Goal: Information Seeking & Learning: Learn about a topic

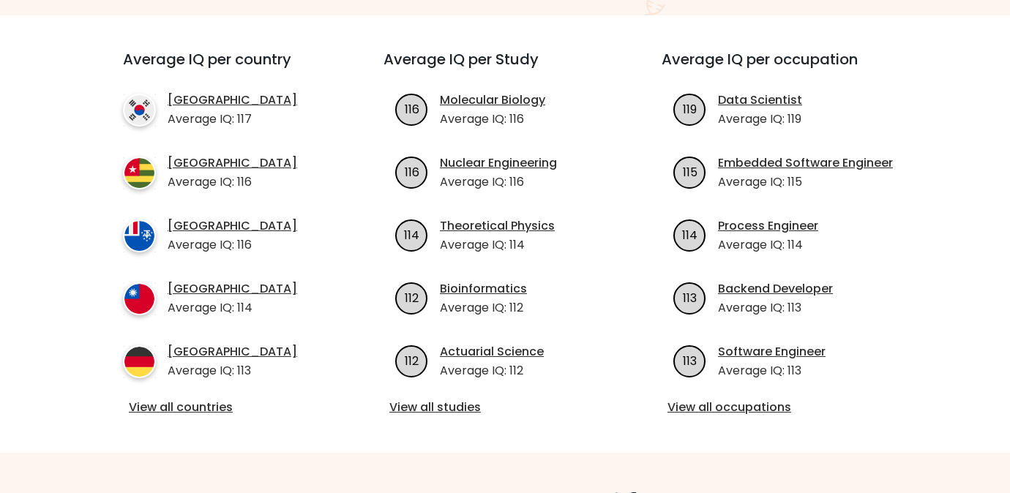
scroll to position [520, 0]
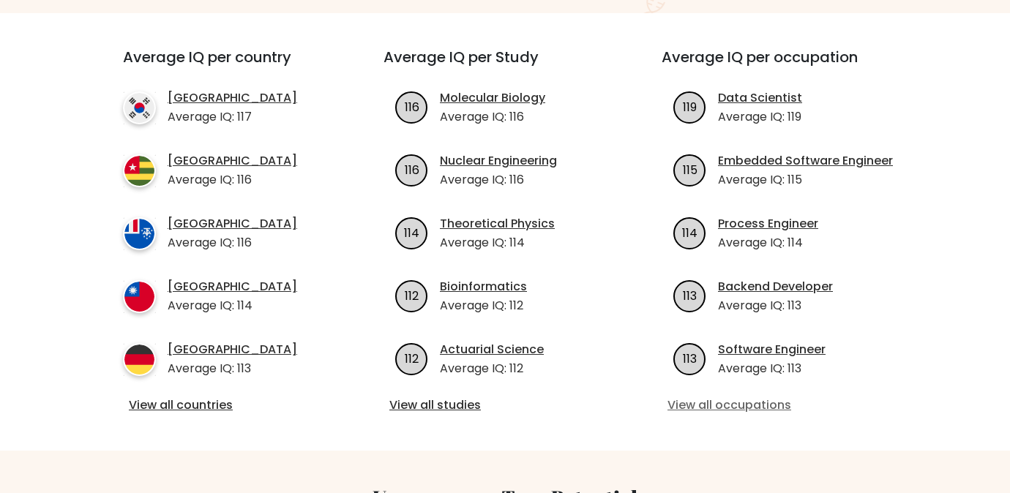
click at [713, 397] on link "View all occupations" at bounding box center [783, 406] width 231 height 18
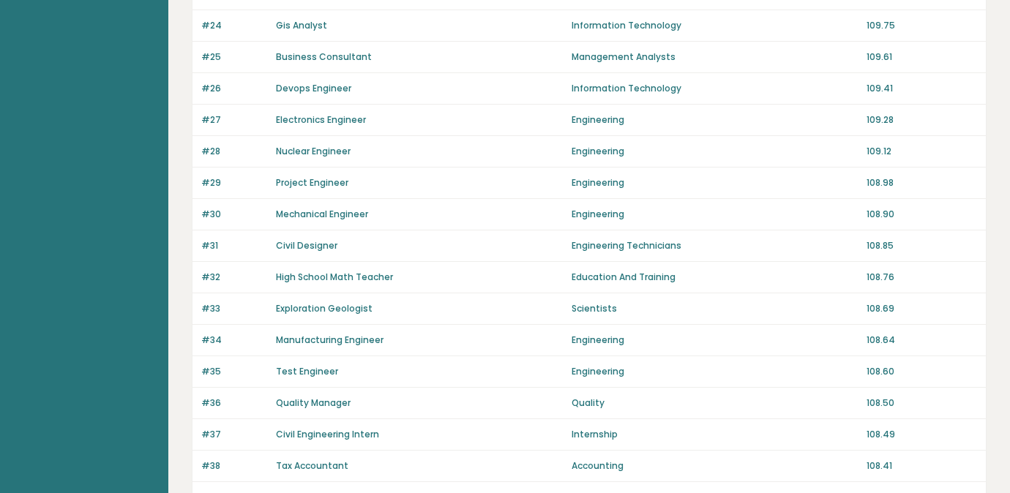
scroll to position [1056, 0]
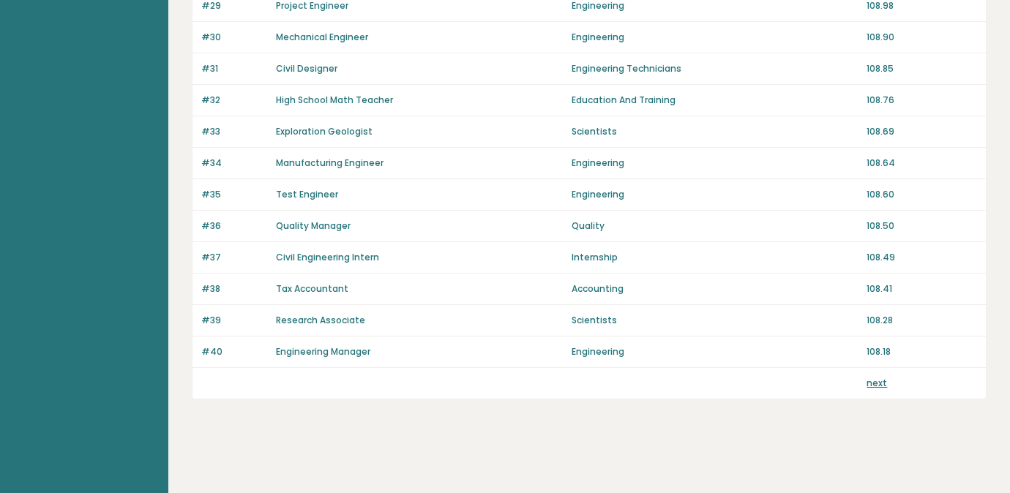
click at [881, 383] on link "next" at bounding box center [877, 383] width 20 height 12
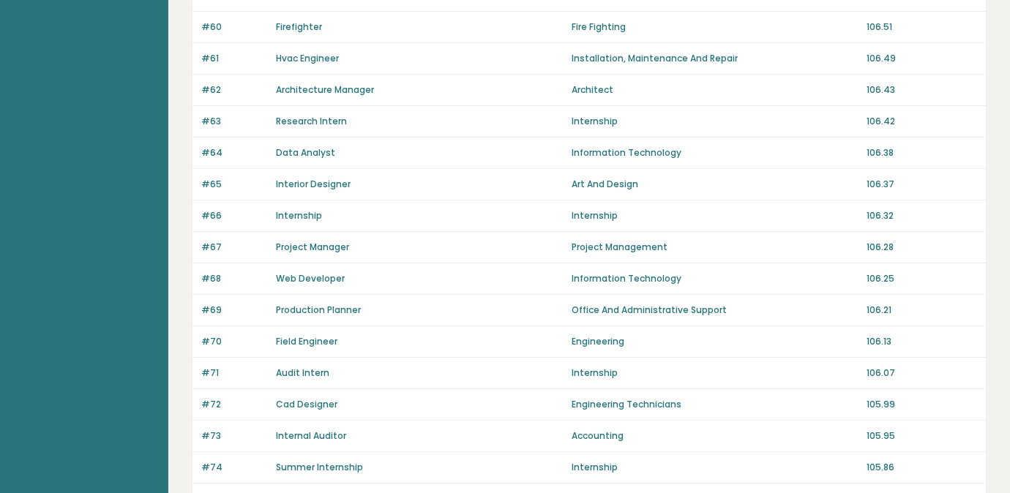
scroll to position [750, 0]
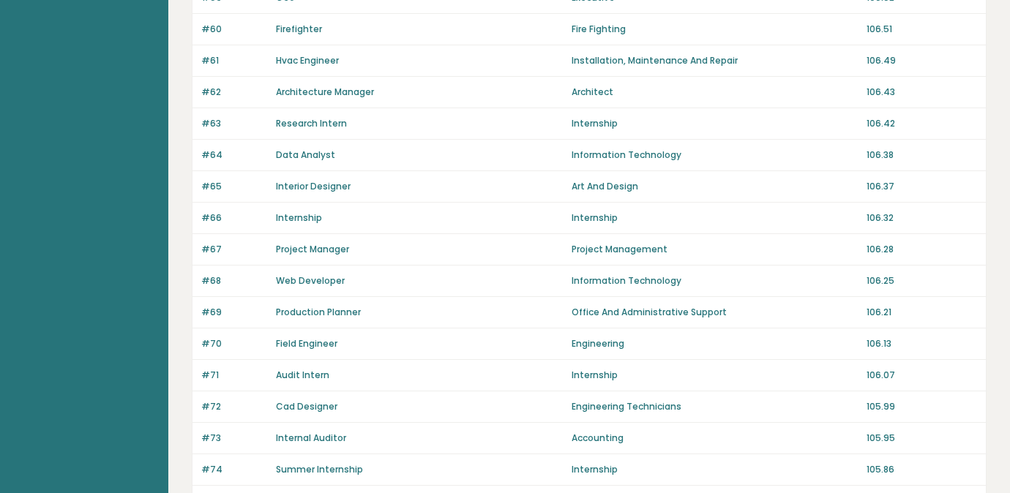
click at [313, 156] on link "Data Analyst" at bounding box center [305, 155] width 59 height 12
click at [304, 373] on link "Audit Intern" at bounding box center [302, 375] width 53 height 12
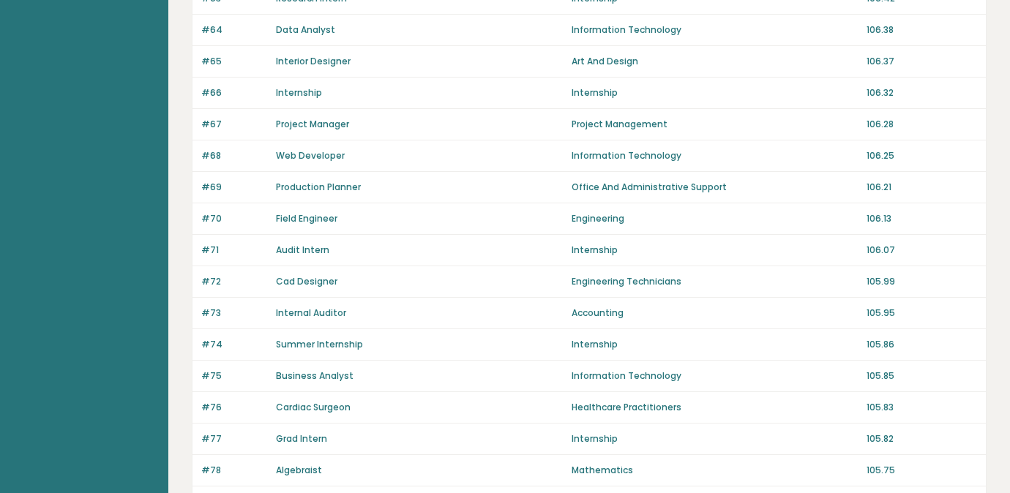
scroll to position [880, 0]
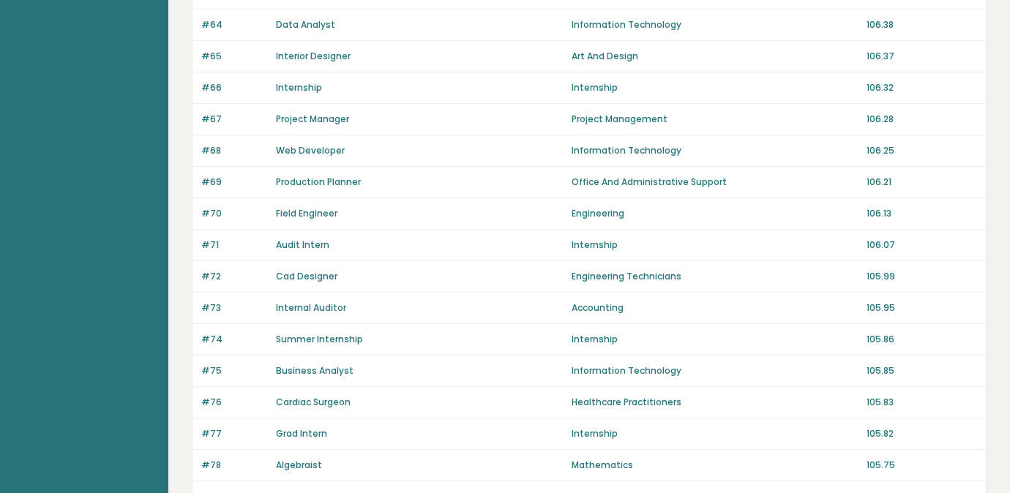
click at [315, 366] on link "Business Analyst" at bounding box center [315, 371] width 78 height 12
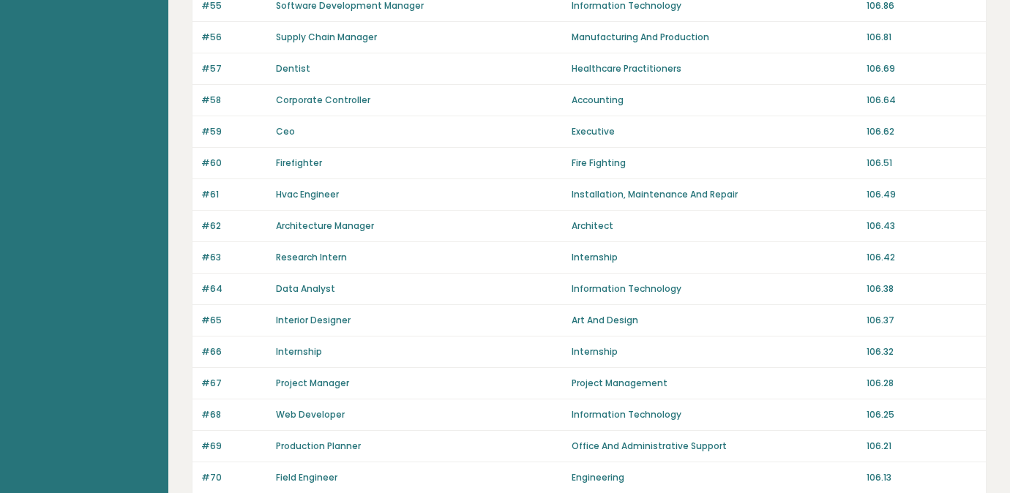
scroll to position [615, 0]
click at [285, 133] on link "Ceo" at bounding box center [285, 132] width 19 height 12
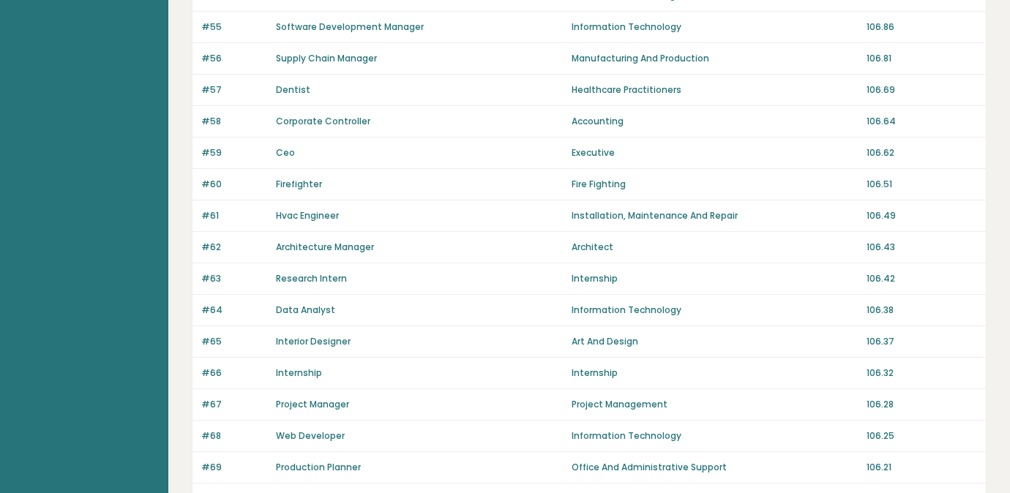
scroll to position [1056, 0]
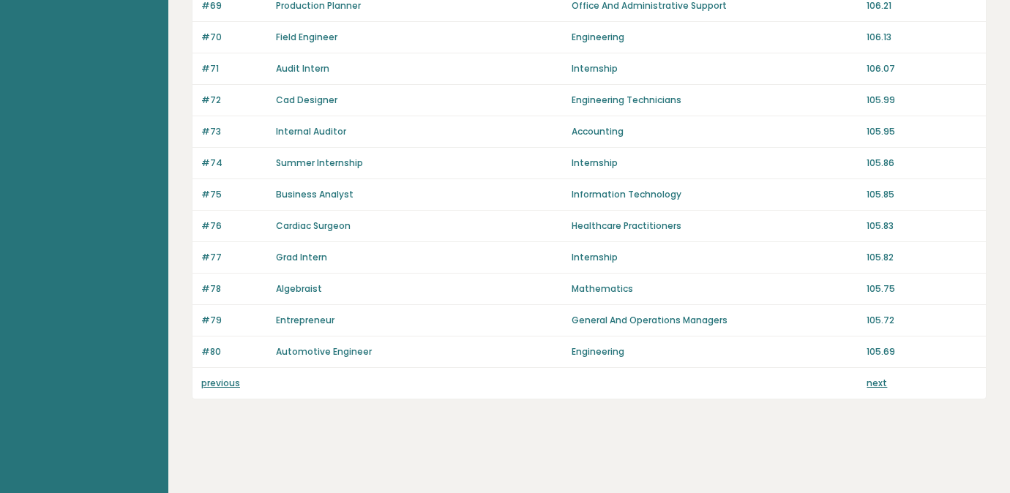
click at [324, 225] on link "Cardiac Surgeon" at bounding box center [313, 226] width 75 height 12
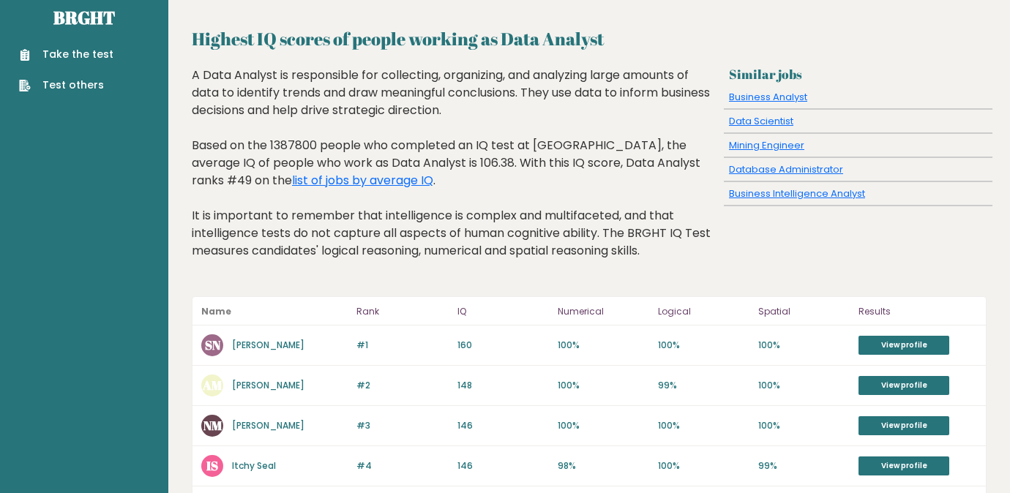
scroll to position [21, 0]
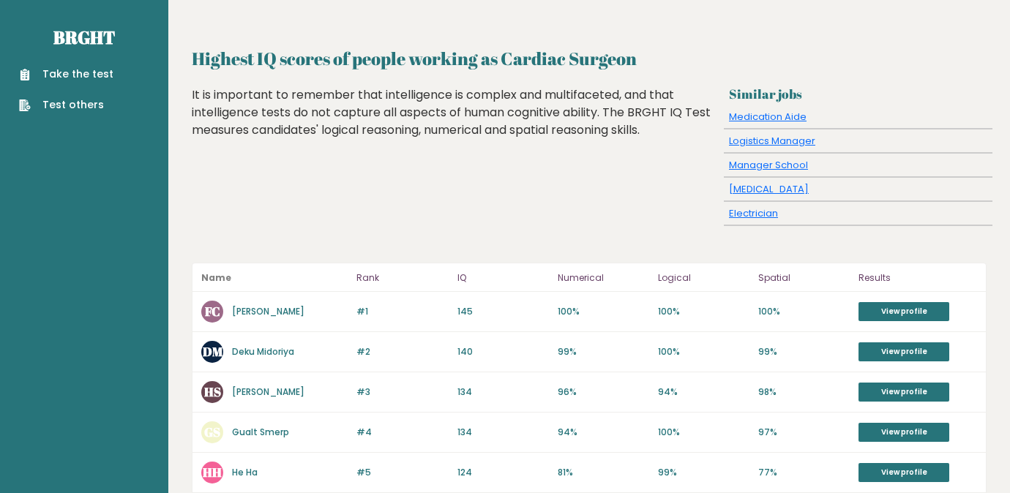
click at [291, 313] on link "Francisco Cajueiro" at bounding box center [268, 311] width 72 height 12
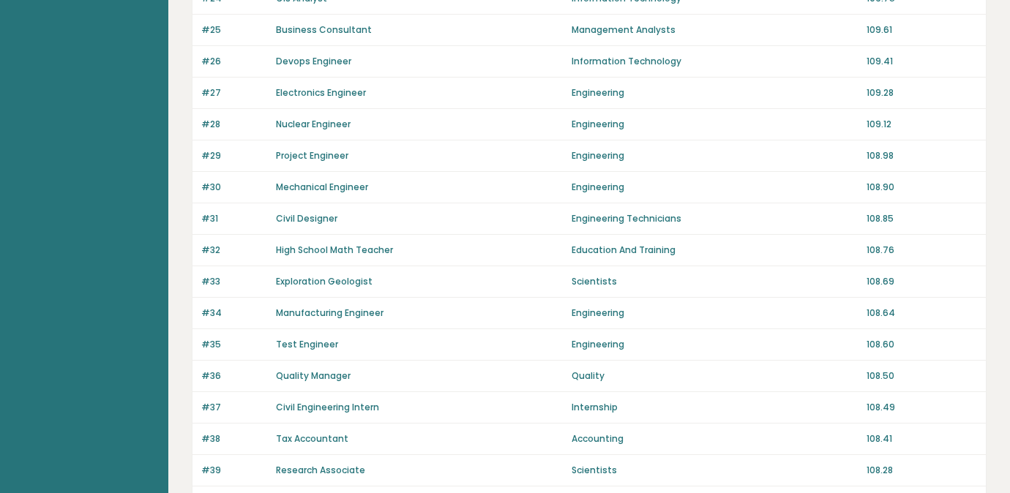
scroll to position [1037, 0]
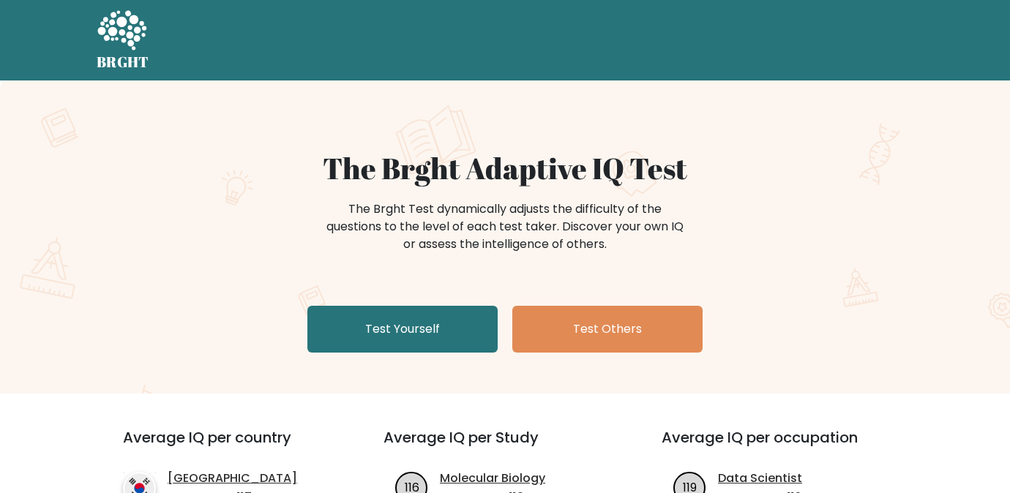
scroll to position [520, 0]
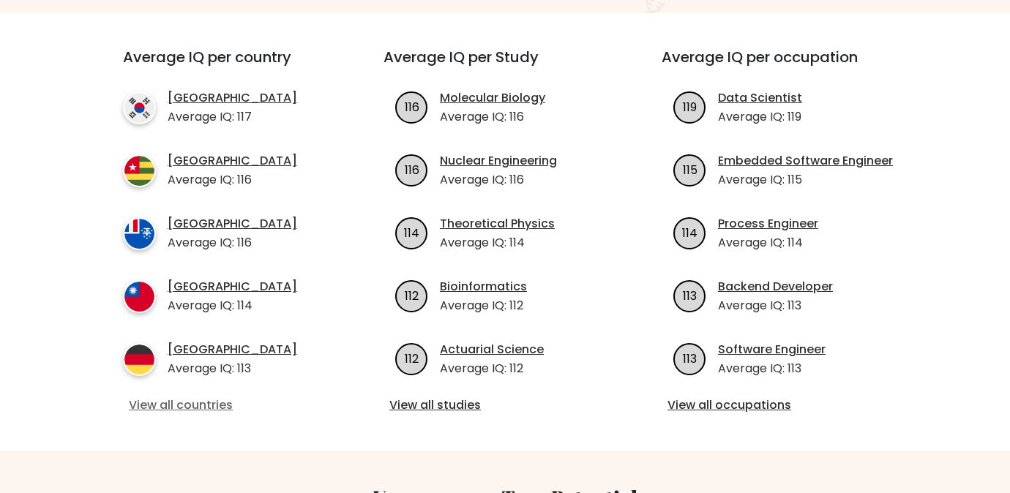
click at [208, 397] on link "View all countries" at bounding box center [227, 406] width 196 height 18
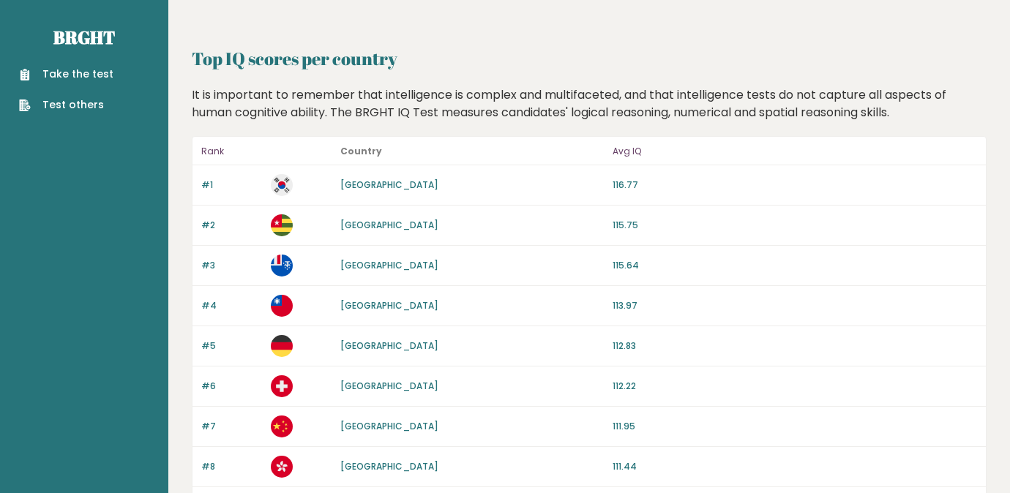
click at [349, 185] on link "[GEOGRAPHIC_DATA]" at bounding box center [389, 185] width 98 height 12
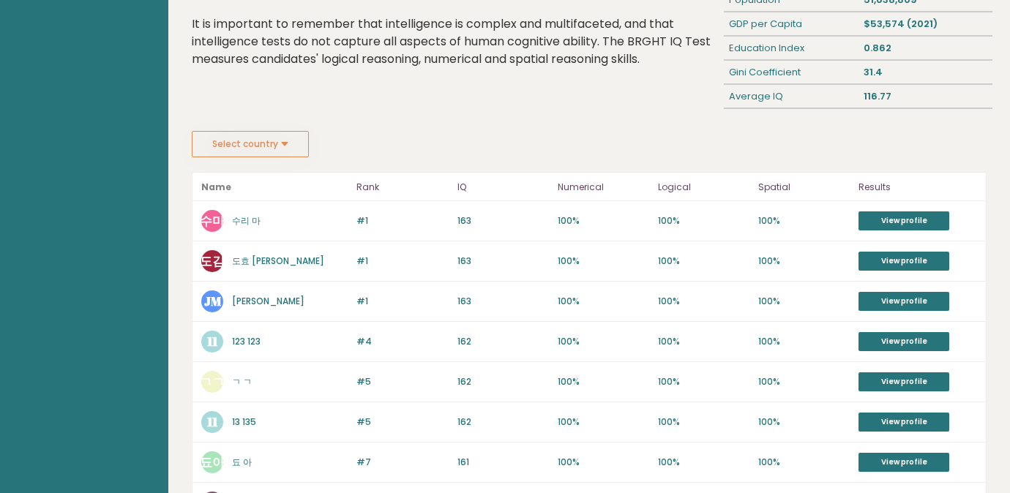
scroll to position [130, 0]
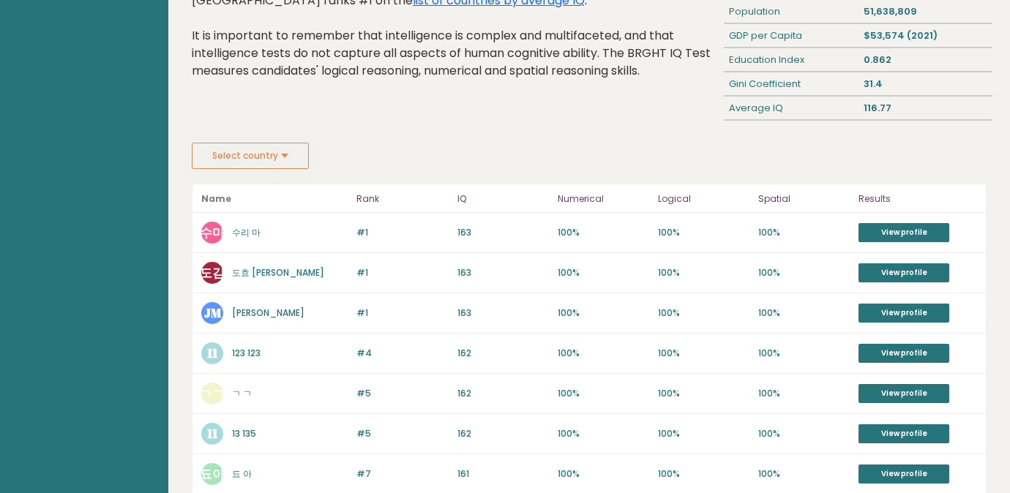
click at [244, 231] on link "수리 마" at bounding box center [246, 232] width 29 height 12
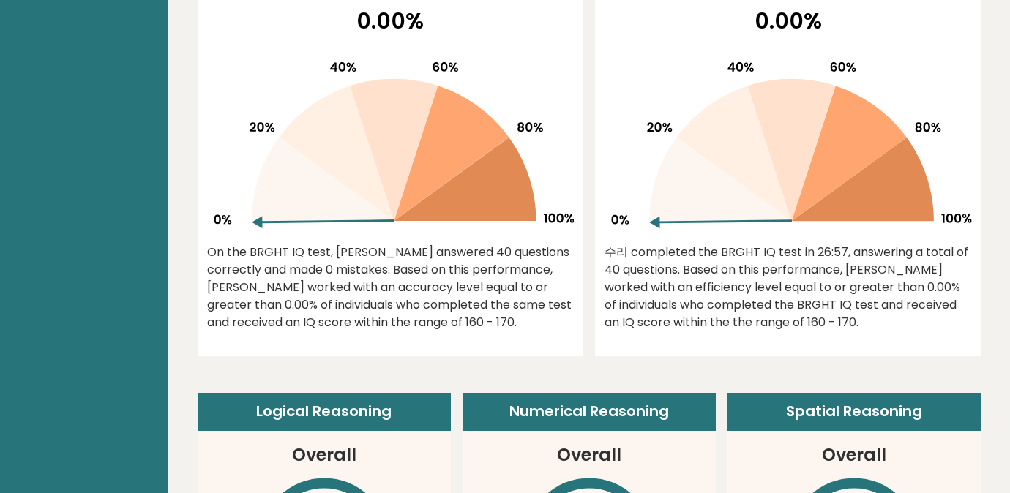
scroll to position [486, 0]
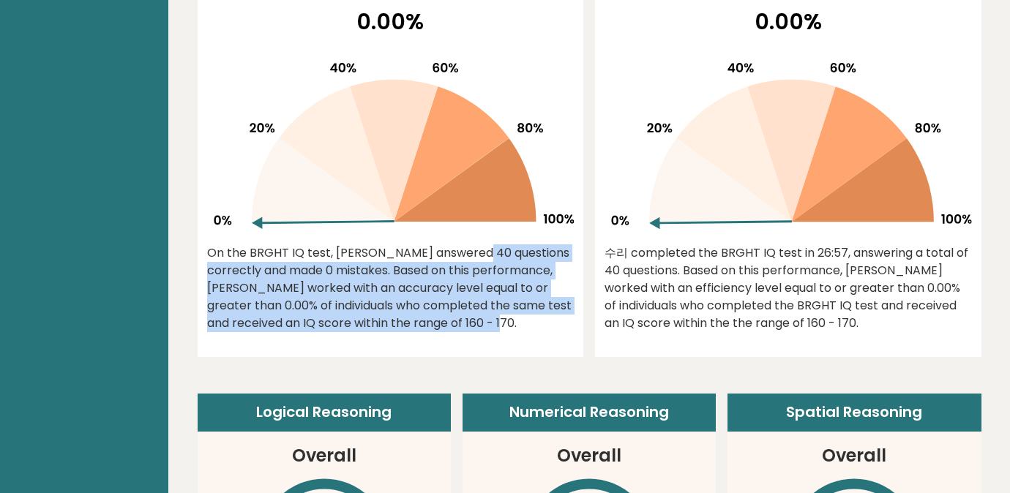
drag, startPoint x: 372, startPoint y: 254, endPoint x: 451, endPoint y: 355, distance: 128.3
click at [451, 355] on div "0.00% On the BRGHT IQ test, 수리 마 answered 40 questions correctly and made 0 mis…" at bounding box center [391, 181] width 387 height 352
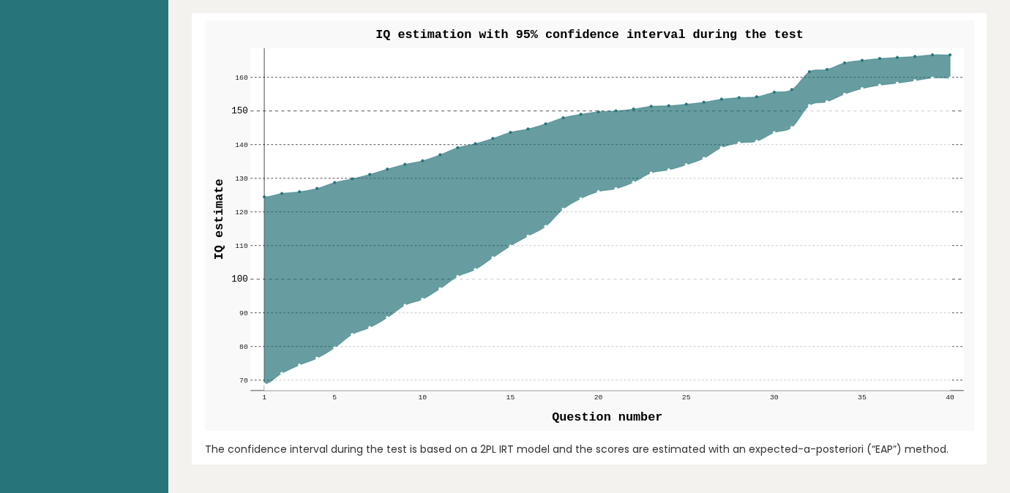
scroll to position [1509, 0]
